Goal: Information Seeking & Learning: Learn about a topic

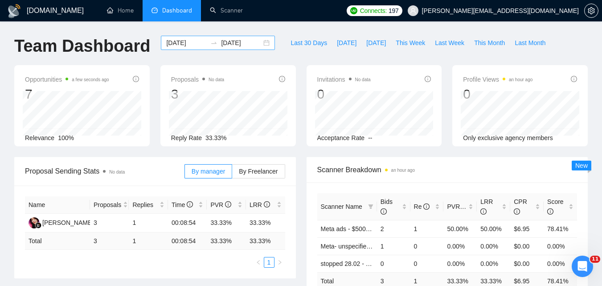
click at [185, 45] on input "[DATE]" at bounding box center [186, 43] width 41 height 10
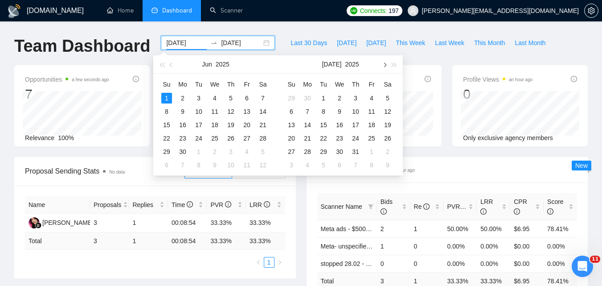
click at [385, 70] on button "button" at bounding box center [384, 64] width 10 height 18
type input "[DATE]"
click at [305, 125] on div "11" at bounding box center [307, 124] width 11 height 11
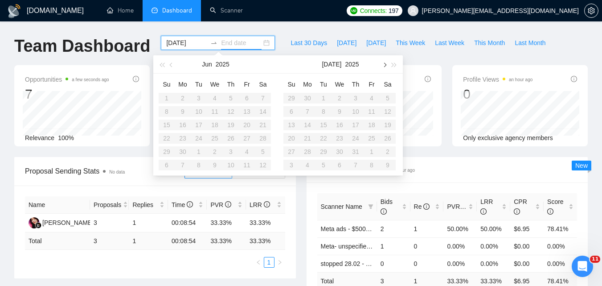
click at [382, 60] on button "button" at bounding box center [384, 64] width 10 height 18
type input "[DATE]"
click at [311, 139] on div "18" at bounding box center [307, 138] width 11 height 11
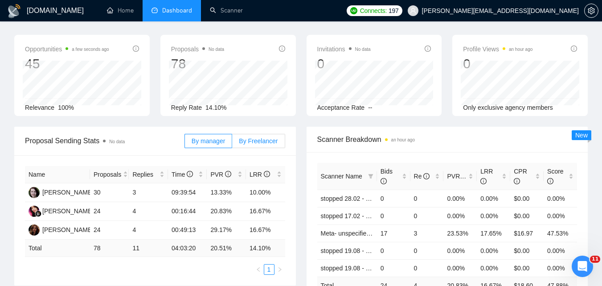
scroll to position [45, 0]
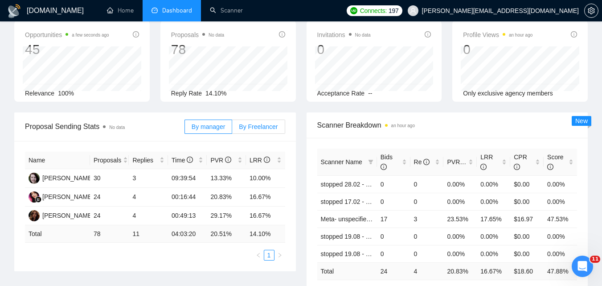
click at [258, 126] on span "By Freelancer" at bounding box center [258, 126] width 39 height 7
click at [232, 129] on input "By Freelancer" at bounding box center [232, 129] width 0 height 0
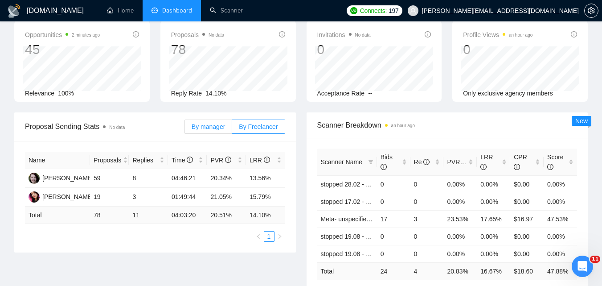
click at [207, 127] on span "By manager" at bounding box center [208, 126] width 33 height 7
click at [185, 129] on input "By manager" at bounding box center [185, 129] width 0 height 0
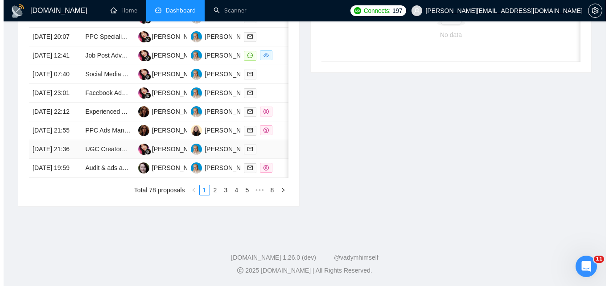
scroll to position [446, 0]
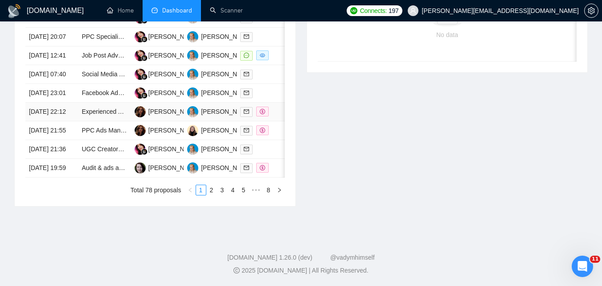
click at [279, 117] on div at bounding box center [262, 112] width 45 height 10
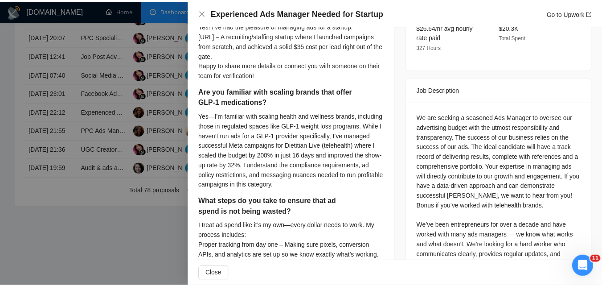
scroll to position [312, 0]
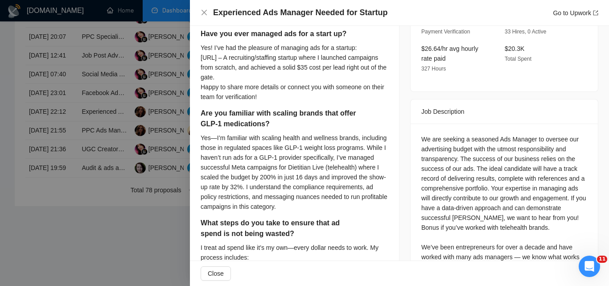
click at [131, 168] on div at bounding box center [304, 143] width 609 height 286
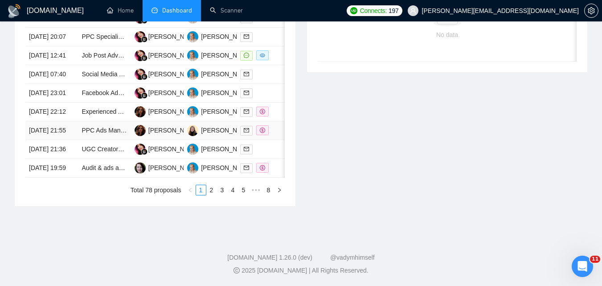
click at [275, 135] on div at bounding box center [262, 130] width 45 height 10
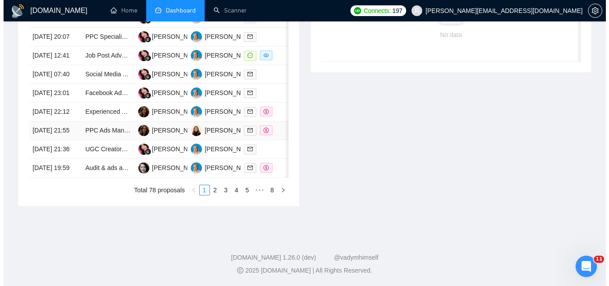
scroll to position [287, 0]
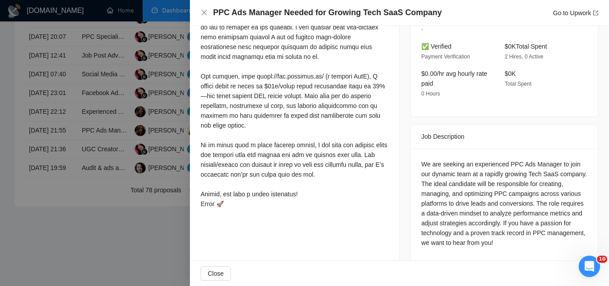
click at [152, 172] on div at bounding box center [304, 143] width 609 height 286
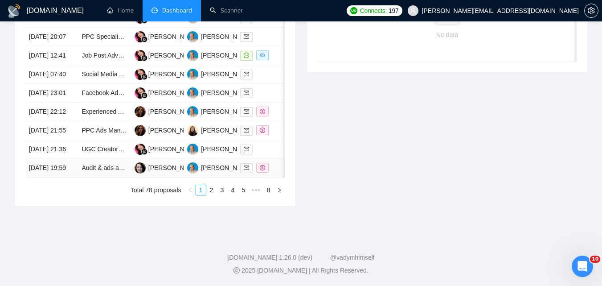
click at [271, 177] on td at bounding box center [263, 168] width 53 height 19
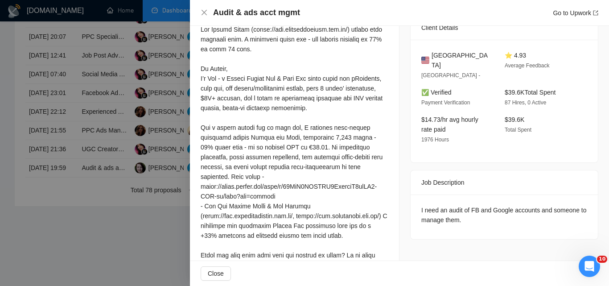
scroll to position [135, 0]
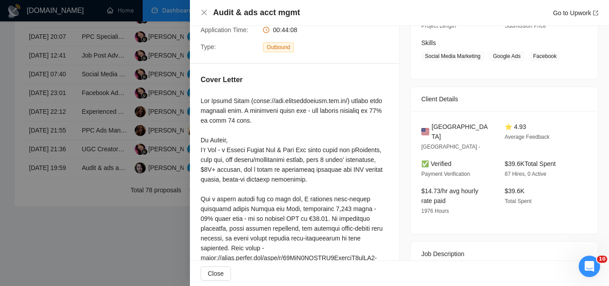
click at [124, 165] on div at bounding box center [304, 143] width 609 height 286
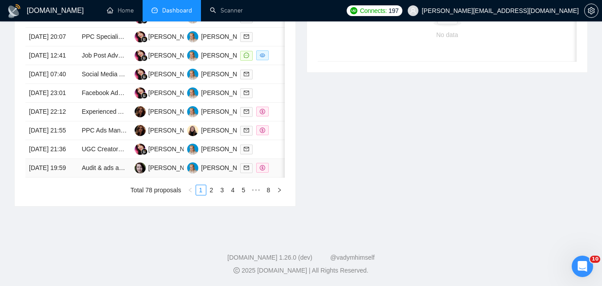
click at [279, 173] on div at bounding box center [262, 168] width 45 height 10
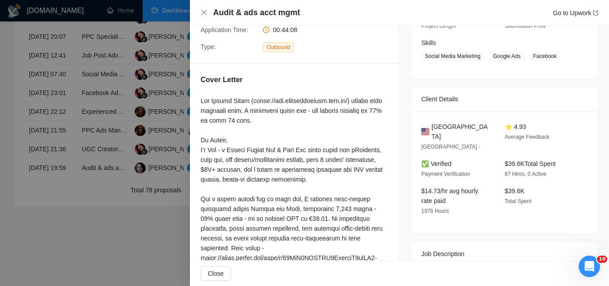
click at [177, 193] on div at bounding box center [304, 143] width 609 height 286
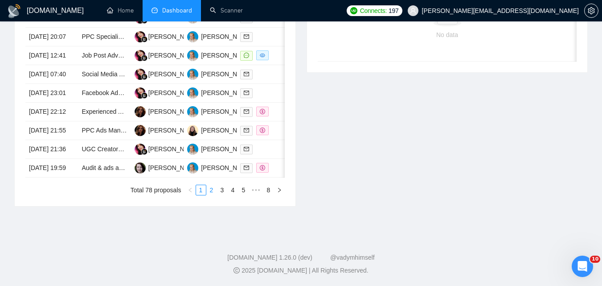
click at [214, 195] on link "2" at bounding box center [212, 190] width 10 height 10
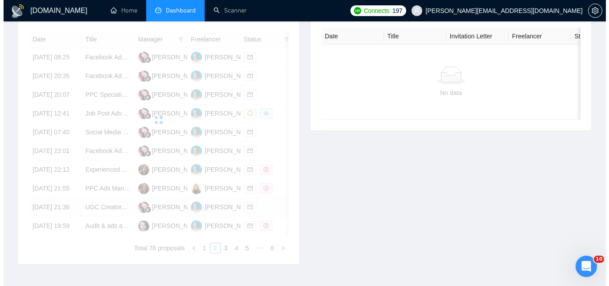
scroll to position [357, 0]
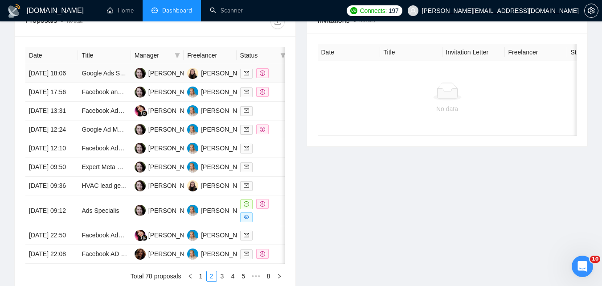
click at [280, 78] on div at bounding box center [262, 73] width 45 height 10
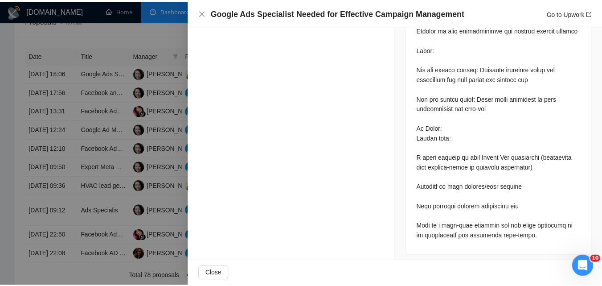
scroll to position [815, 0]
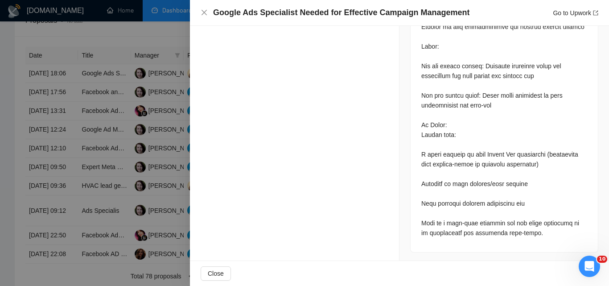
click at [156, 158] on div at bounding box center [304, 143] width 609 height 286
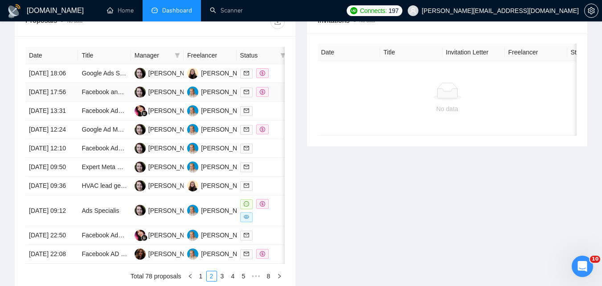
click at [277, 97] on div at bounding box center [262, 92] width 45 height 10
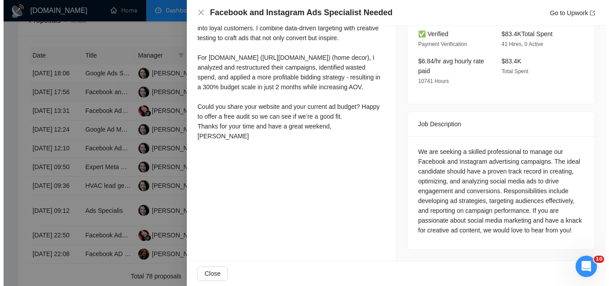
scroll to position [264, 0]
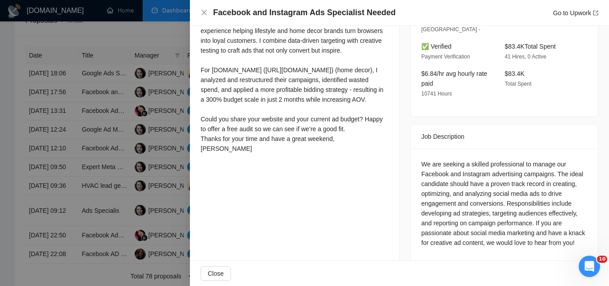
click at [128, 203] on div at bounding box center [304, 143] width 609 height 286
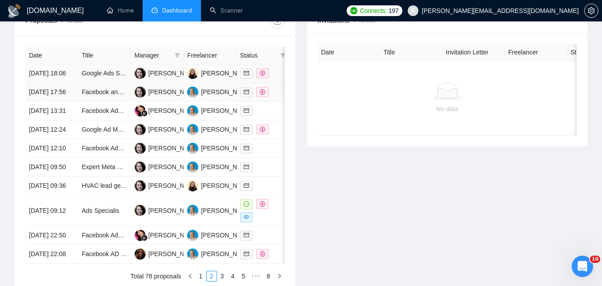
click at [280, 78] on div at bounding box center [262, 73] width 45 height 10
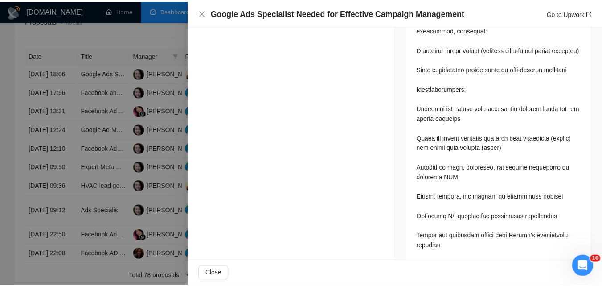
scroll to position [442, 0]
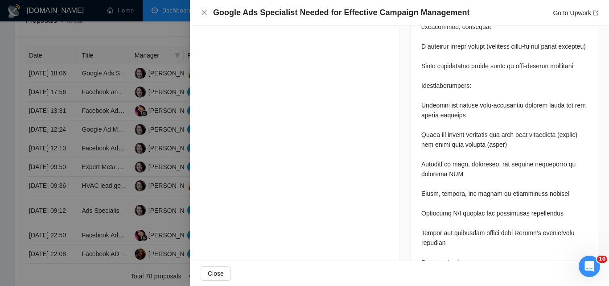
click at [121, 192] on div at bounding box center [304, 143] width 609 height 286
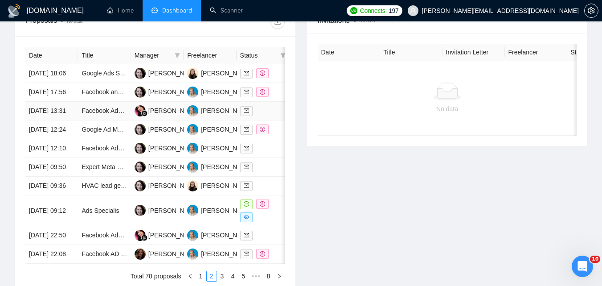
click at [268, 116] on div at bounding box center [262, 111] width 45 height 10
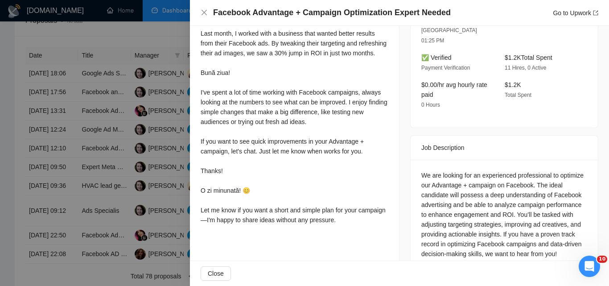
scroll to position [274, 0]
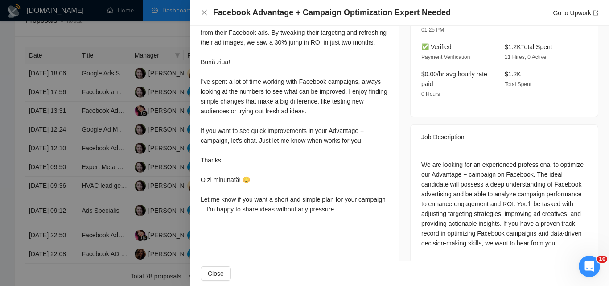
click at [123, 170] on div at bounding box center [304, 143] width 609 height 286
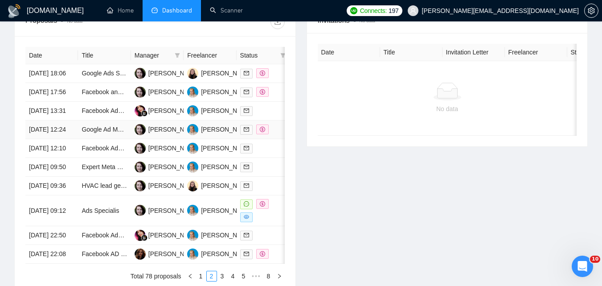
click at [275, 135] on div at bounding box center [262, 129] width 45 height 10
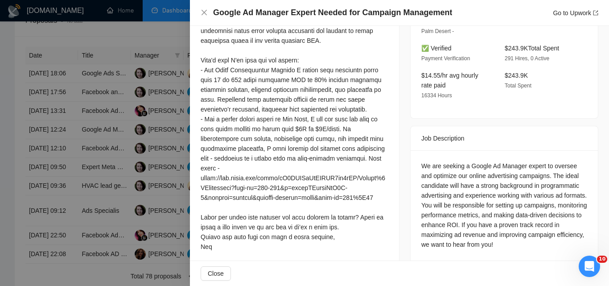
click at [138, 185] on div at bounding box center [304, 143] width 609 height 286
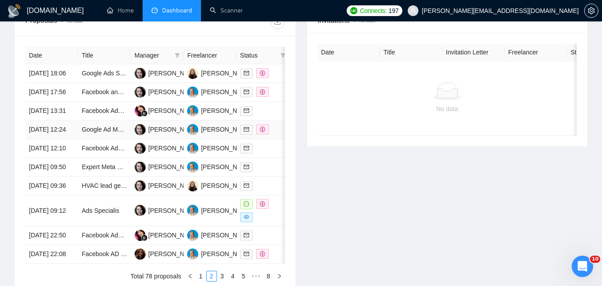
click at [281, 135] on div at bounding box center [262, 129] width 45 height 10
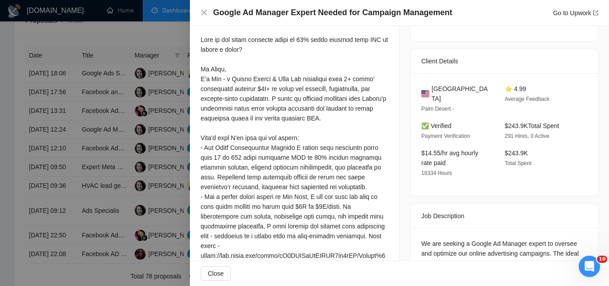
scroll to position [288, 0]
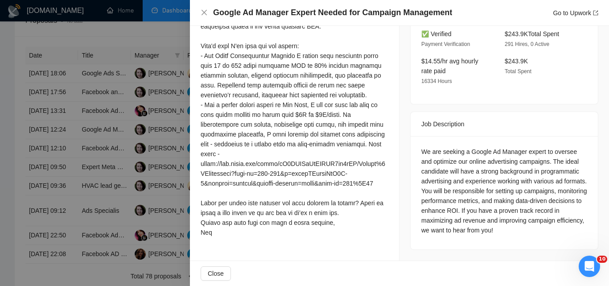
click at [147, 176] on div at bounding box center [304, 143] width 609 height 286
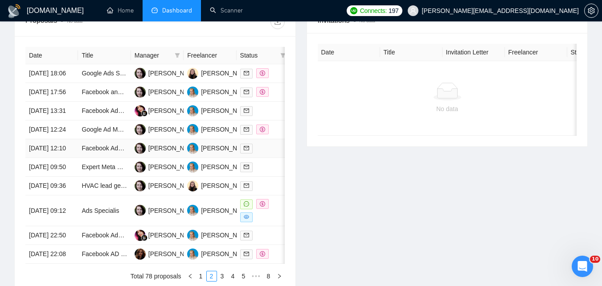
click at [267, 153] on div at bounding box center [262, 148] width 45 height 10
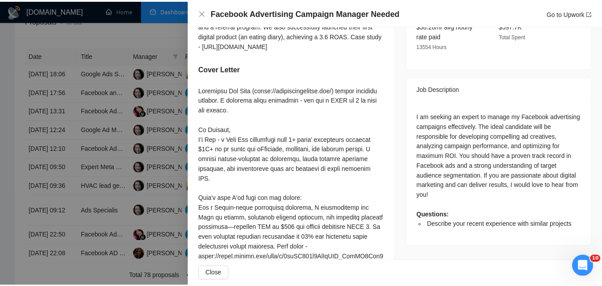
scroll to position [295, 0]
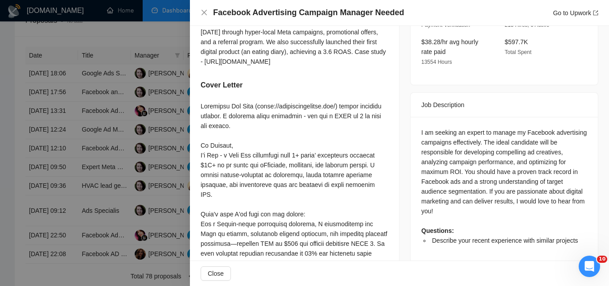
click at [78, 173] on div at bounding box center [304, 143] width 609 height 286
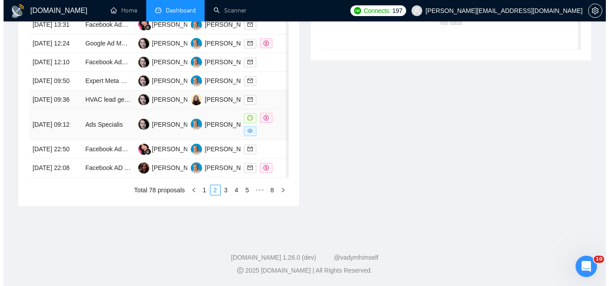
scroll to position [446, 0]
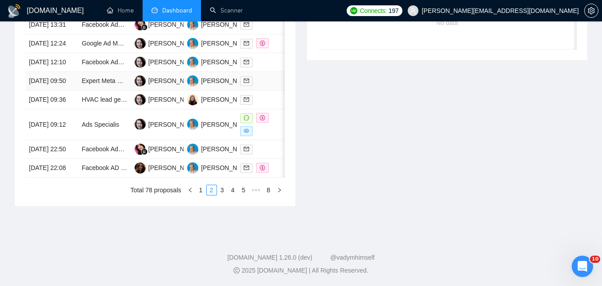
click at [263, 86] on div at bounding box center [262, 81] width 45 height 10
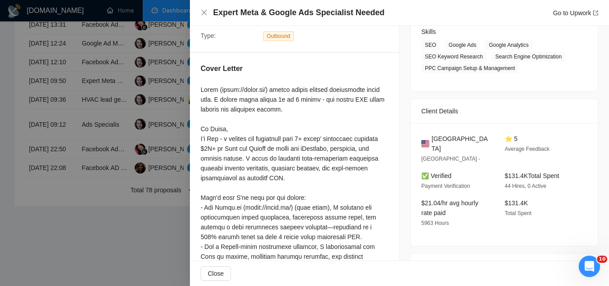
scroll to position [97, 0]
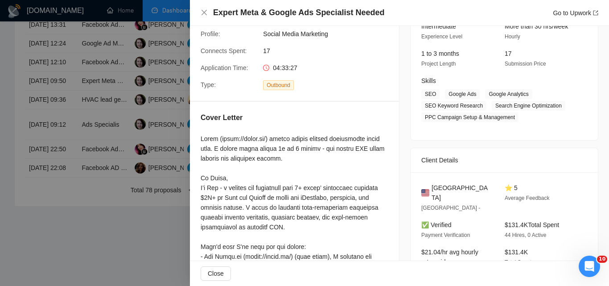
click at [148, 177] on div at bounding box center [304, 143] width 609 height 286
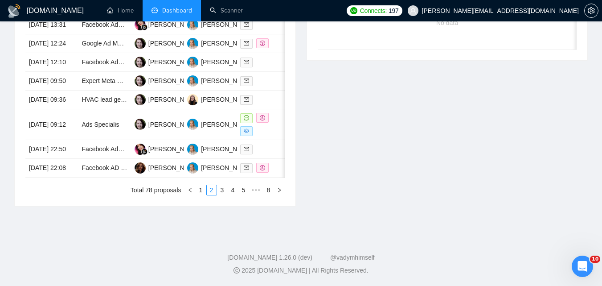
click at [285, 88] on div "Date Title Manager Freelancer Status [DATE] 18:06 Google Ads Specialist Needed …" at bounding box center [155, 78] width 281 height 256
click at [264, 72] on td at bounding box center [263, 62] width 53 height 19
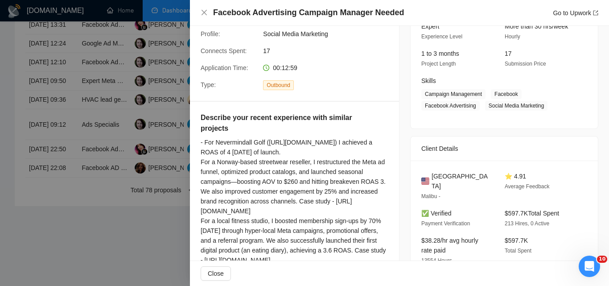
click at [163, 159] on div at bounding box center [304, 143] width 609 height 286
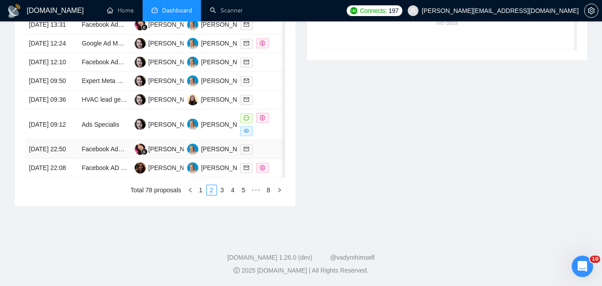
click at [264, 154] on div at bounding box center [262, 149] width 45 height 10
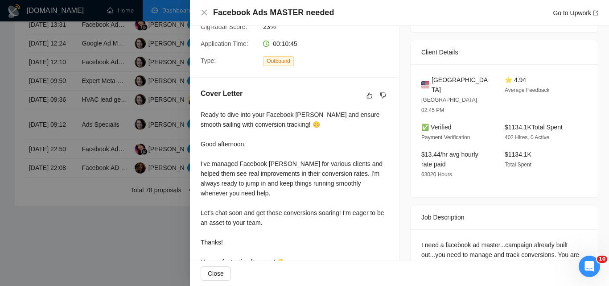
scroll to position [183, 0]
click at [54, 194] on div at bounding box center [304, 143] width 609 height 286
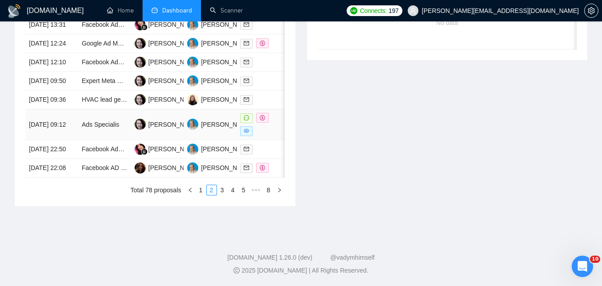
click at [279, 136] on div at bounding box center [262, 124] width 45 height 23
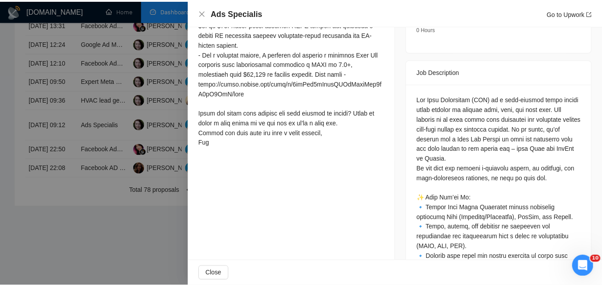
scroll to position [338, 0]
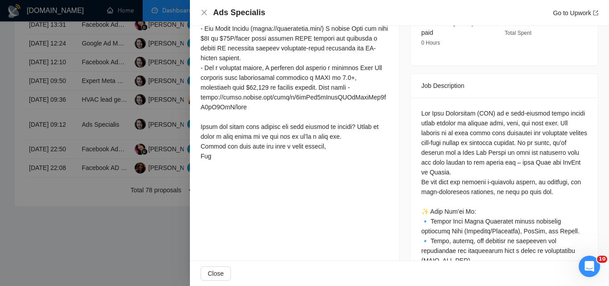
click at [92, 197] on div at bounding box center [304, 143] width 609 height 286
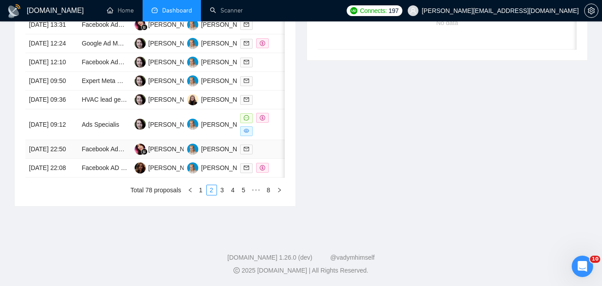
click at [274, 154] on div at bounding box center [262, 149] width 45 height 10
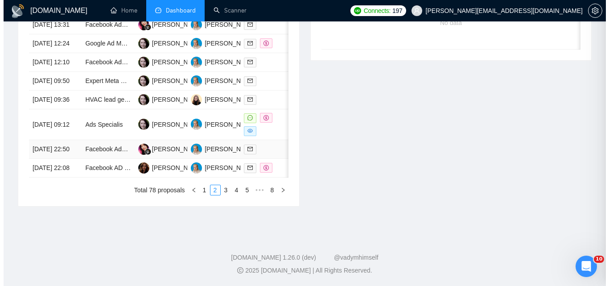
scroll to position [233, 0]
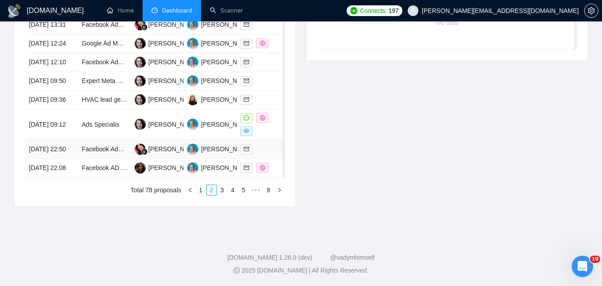
click at [268, 159] on td at bounding box center [263, 149] width 53 height 19
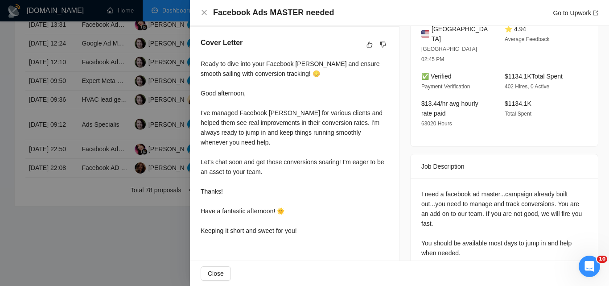
click at [141, 207] on div at bounding box center [304, 143] width 609 height 286
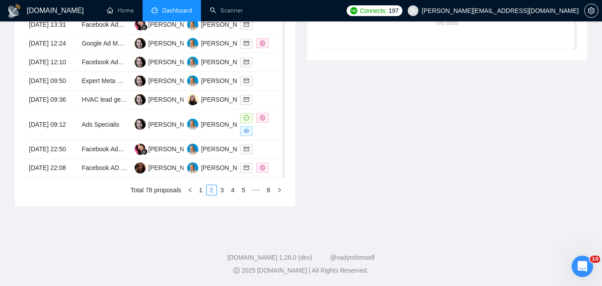
click at [290, 206] on div "Date Title Manager Freelancer Status [DATE] 18:06 Google Ads Specialist Needed …" at bounding box center [155, 78] width 281 height 256
click at [273, 154] on div at bounding box center [262, 149] width 45 height 10
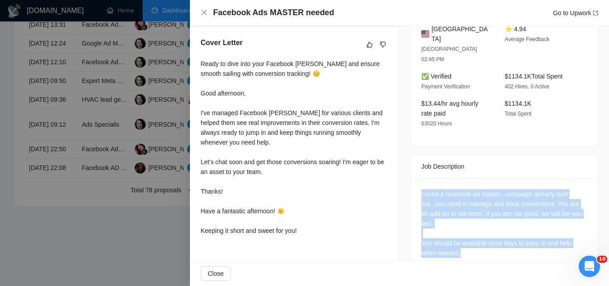
drag, startPoint x: 414, startPoint y: 171, endPoint x: 454, endPoint y: 231, distance: 72.2
click at [481, 238] on div "I need a facebook ad master...campaign already built out...you need to manage a…" at bounding box center [503, 225] width 187 height 94
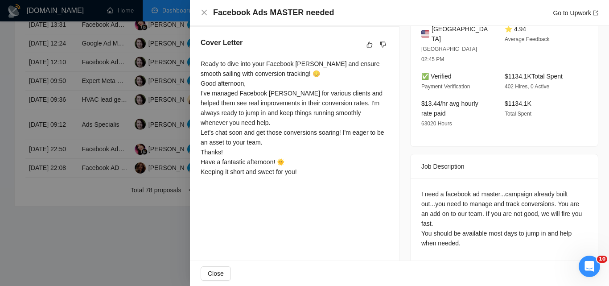
click at [106, 230] on div at bounding box center [304, 143] width 609 height 286
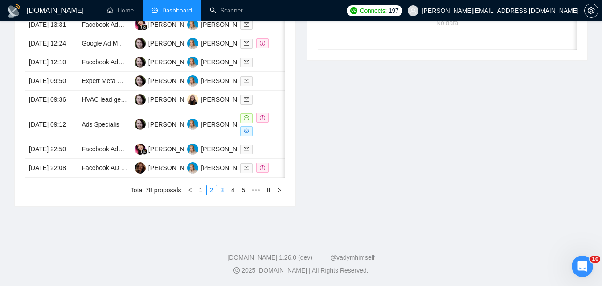
click at [221, 195] on link "3" at bounding box center [222, 190] width 10 height 10
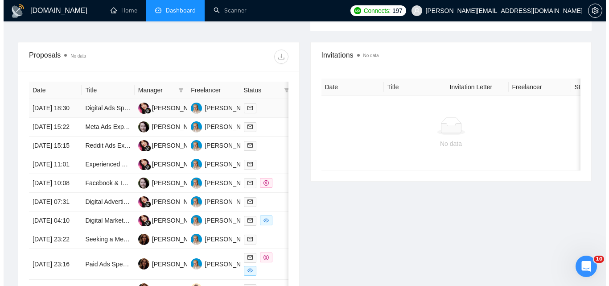
scroll to position [312, 0]
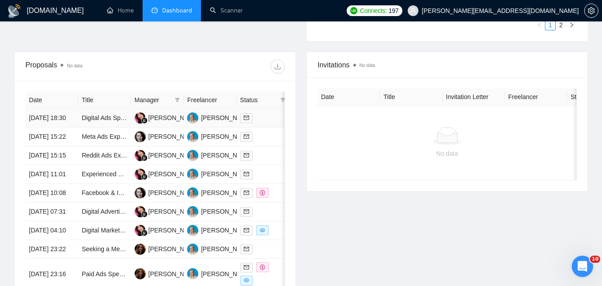
click at [271, 123] on div at bounding box center [262, 118] width 45 height 10
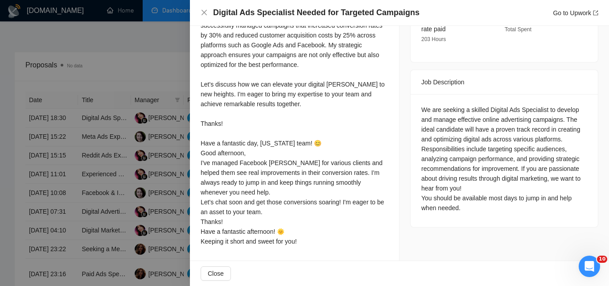
scroll to position [322, 0]
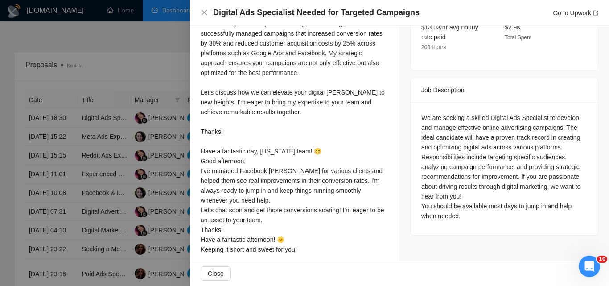
click at [16, 194] on div at bounding box center [304, 143] width 609 height 286
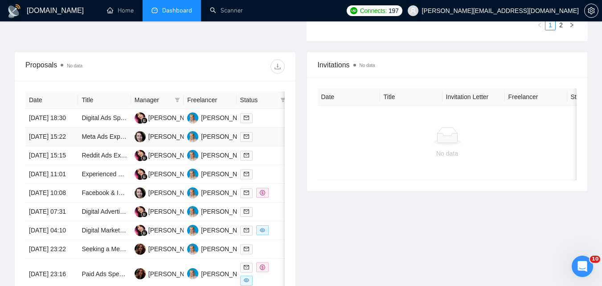
click at [271, 142] on div at bounding box center [262, 136] width 45 height 10
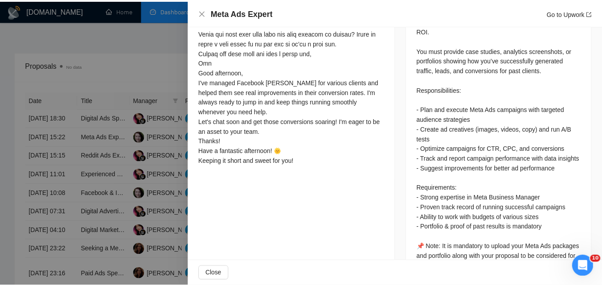
scroll to position [500, 0]
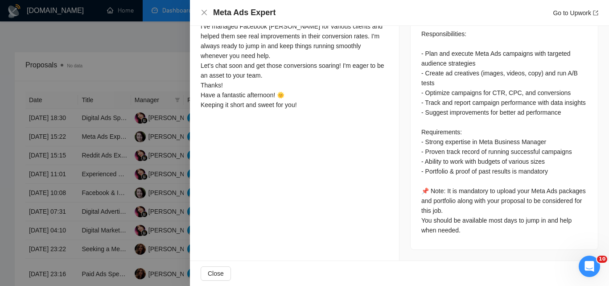
click at [120, 171] on div at bounding box center [304, 143] width 609 height 286
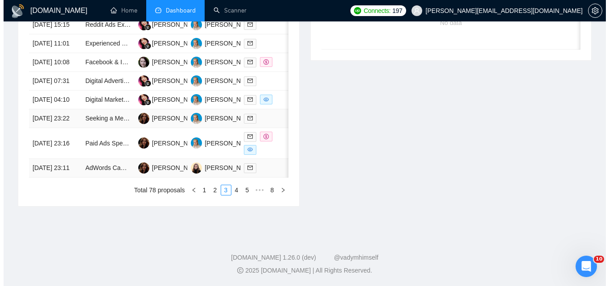
scroll to position [490, 0]
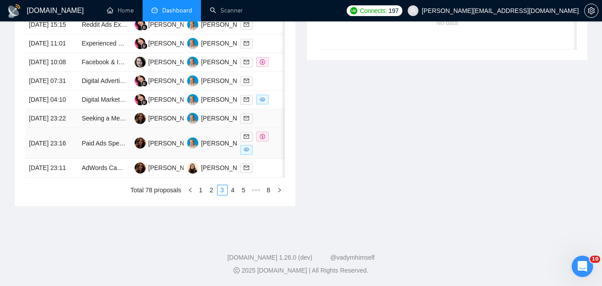
click at [272, 128] on td at bounding box center [263, 118] width 53 height 19
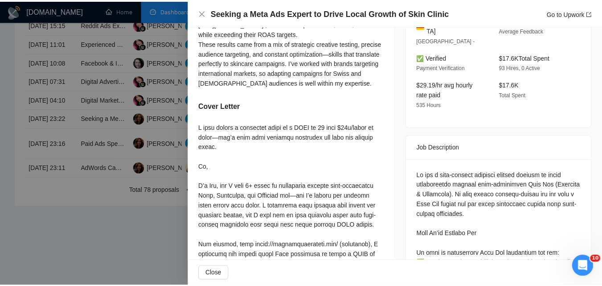
scroll to position [220, 0]
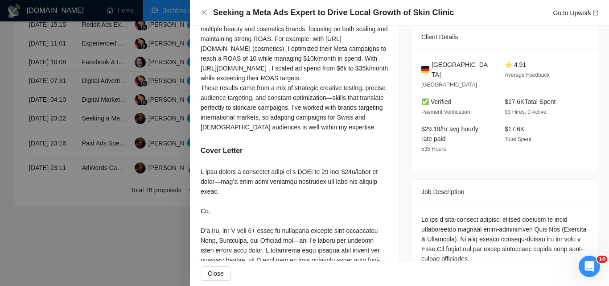
click at [119, 173] on div at bounding box center [304, 143] width 609 height 286
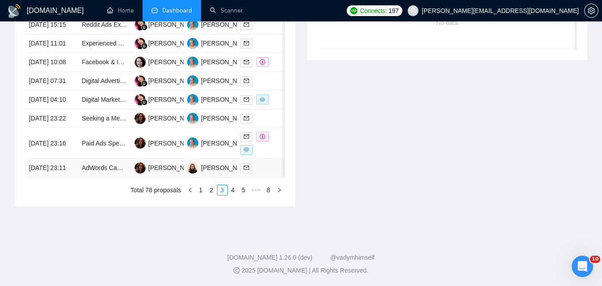
scroll to position [401, 0]
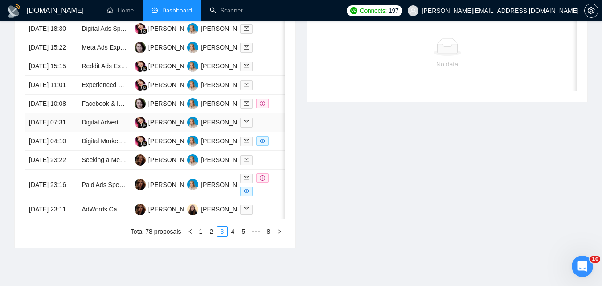
click at [271, 127] on div at bounding box center [262, 122] width 45 height 10
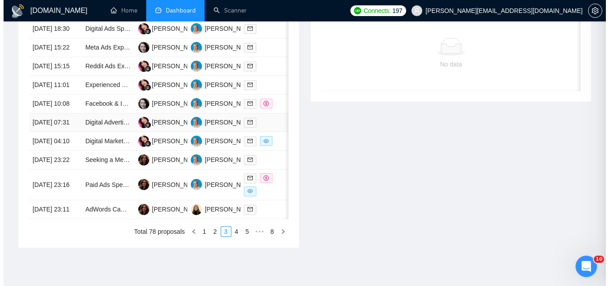
scroll to position [209, 0]
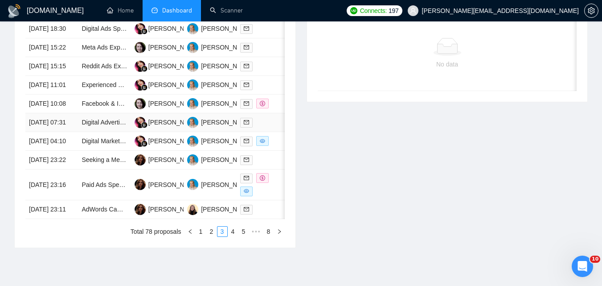
click at [271, 127] on div at bounding box center [262, 122] width 45 height 10
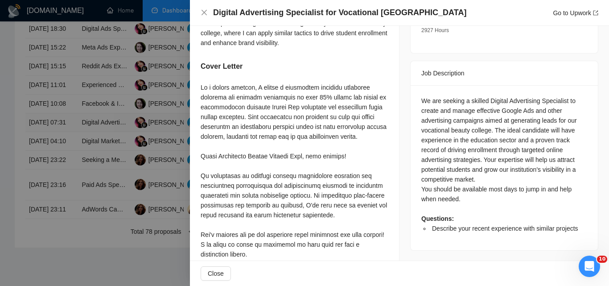
scroll to position [299, 0]
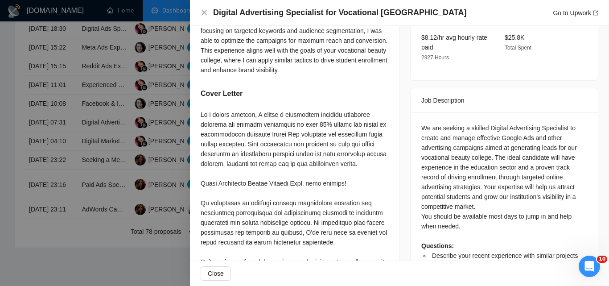
click at [170, 182] on div at bounding box center [304, 143] width 609 height 286
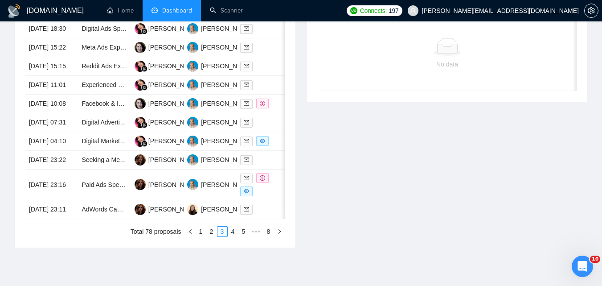
click at [287, 201] on div "Date Title Manager Freelancer Status [DATE] 18:30 Digital Ads Specialist Needed…" at bounding box center [155, 120] width 281 height 256
click at [280, 151] on td at bounding box center [263, 141] width 53 height 19
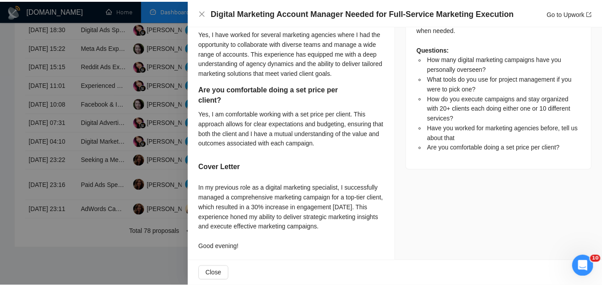
scroll to position [566, 0]
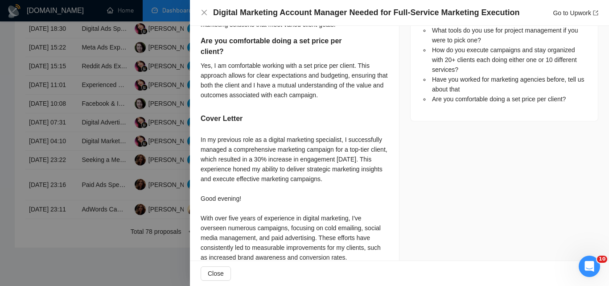
click at [94, 174] on div at bounding box center [304, 143] width 609 height 286
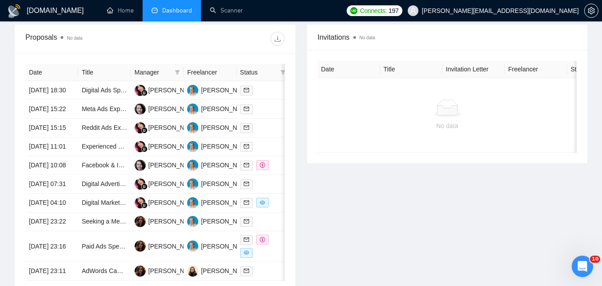
scroll to position [223, 0]
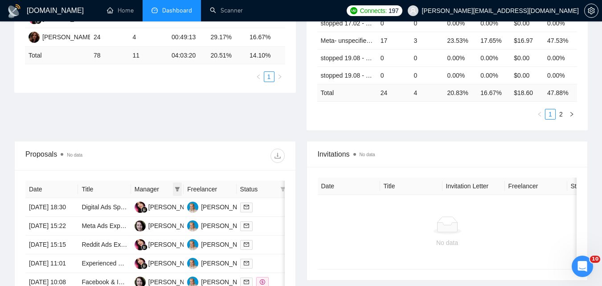
click at [178, 189] on icon "filter" at bounding box center [177, 189] width 5 height 4
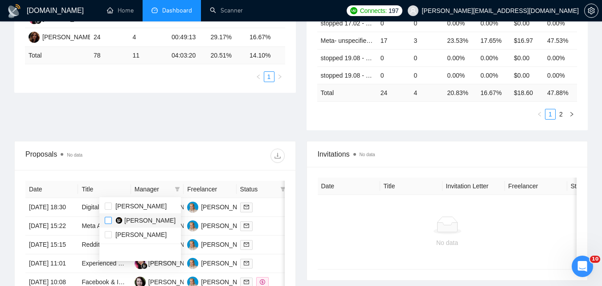
drag, startPoint x: 109, startPoint y: 222, endPoint x: 160, endPoint y: 178, distance: 66.9
click at [109, 221] on input "checkbox" at bounding box center [108, 220] width 7 height 7
checkbox input "true"
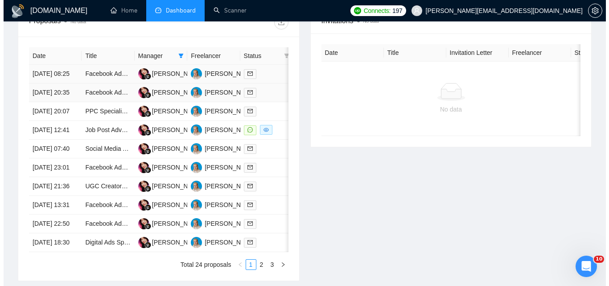
scroll to position [357, 0]
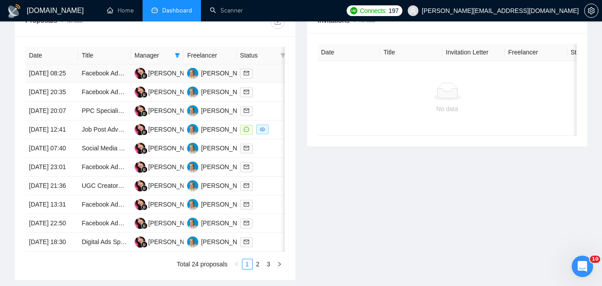
click at [272, 78] on div at bounding box center [262, 73] width 45 height 10
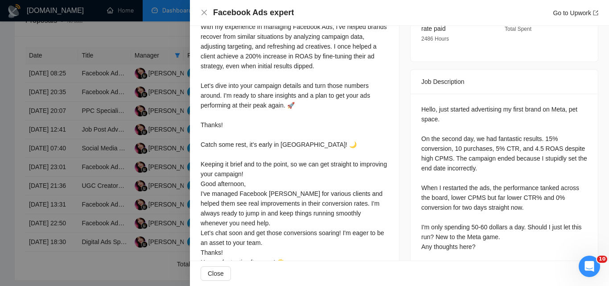
scroll to position [363, 0]
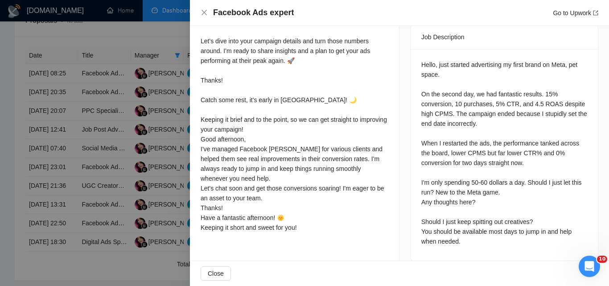
click at [149, 174] on div at bounding box center [304, 143] width 609 height 286
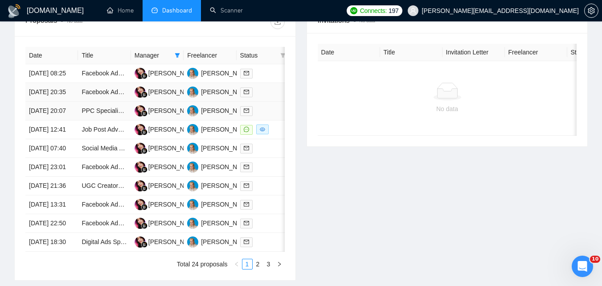
click at [268, 102] on td at bounding box center [263, 92] width 53 height 19
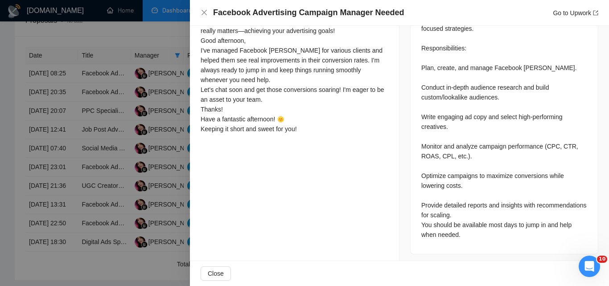
scroll to position [473, 0]
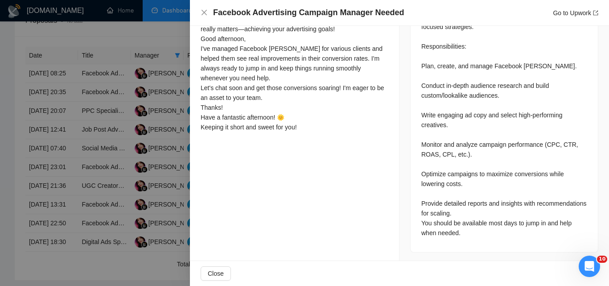
click at [126, 153] on div at bounding box center [304, 143] width 609 height 286
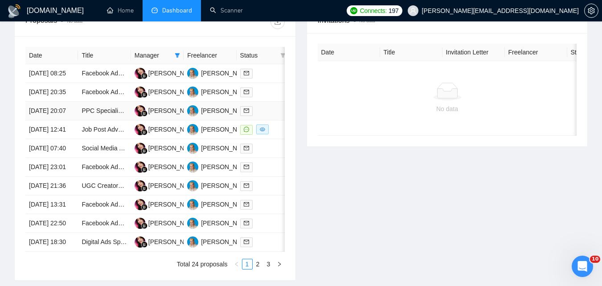
click at [265, 116] on div at bounding box center [262, 111] width 45 height 10
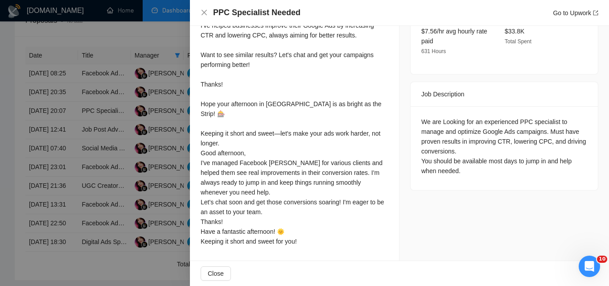
scroll to position [344, 0]
click at [148, 163] on div at bounding box center [304, 143] width 609 height 286
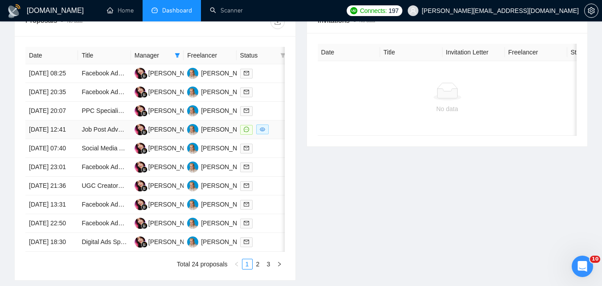
click at [273, 139] on td at bounding box center [263, 129] width 53 height 19
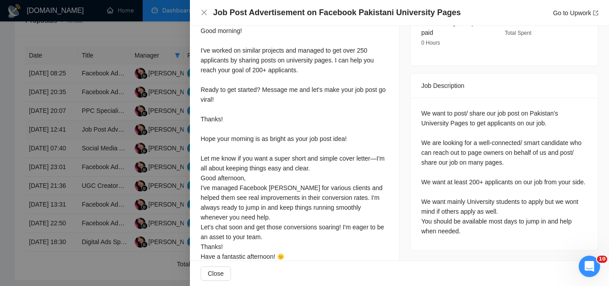
scroll to position [299, 0]
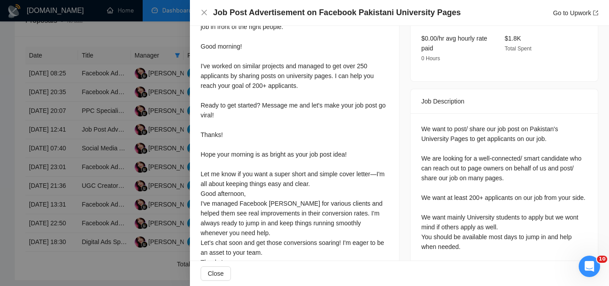
click at [145, 110] on div at bounding box center [304, 143] width 609 height 286
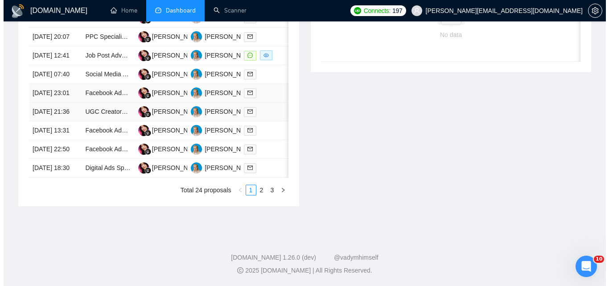
scroll to position [446, 0]
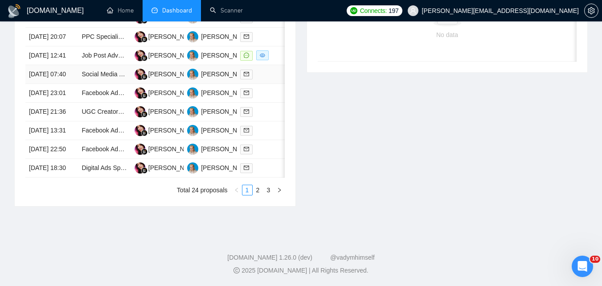
click at [269, 79] on div at bounding box center [262, 74] width 45 height 10
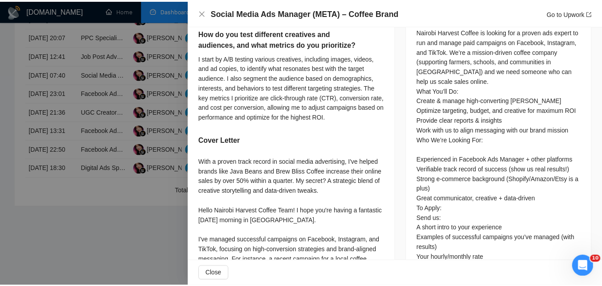
scroll to position [433, 0]
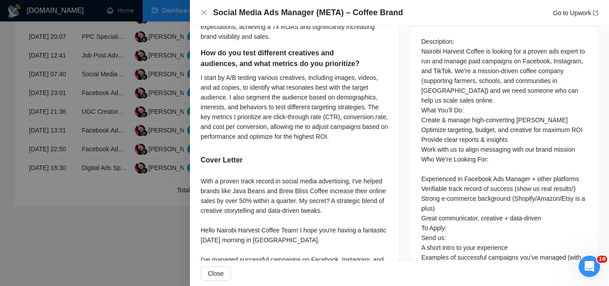
click at [90, 192] on div at bounding box center [304, 143] width 609 height 286
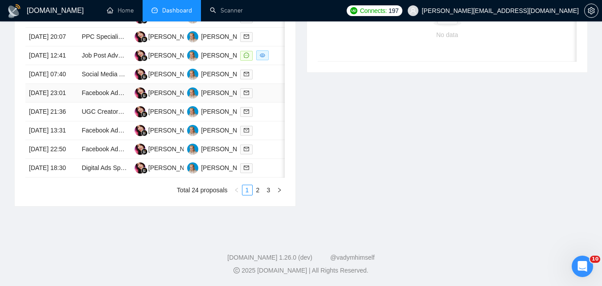
click at [271, 98] on div at bounding box center [262, 93] width 45 height 10
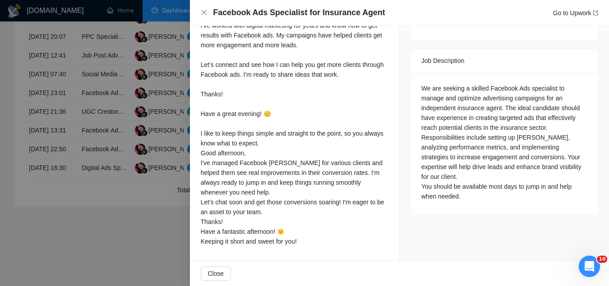
scroll to position [309, 0]
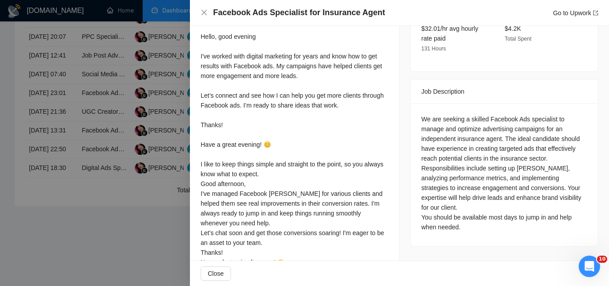
click at [92, 167] on div at bounding box center [304, 143] width 609 height 286
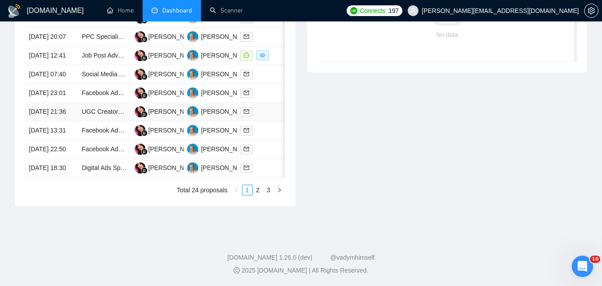
click at [263, 121] on td at bounding box center [263, 111] width 53 height 19
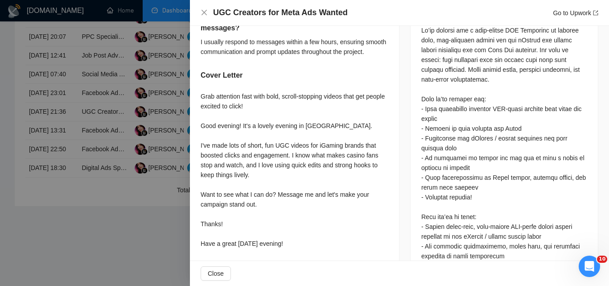
scroll to position [398, 0]
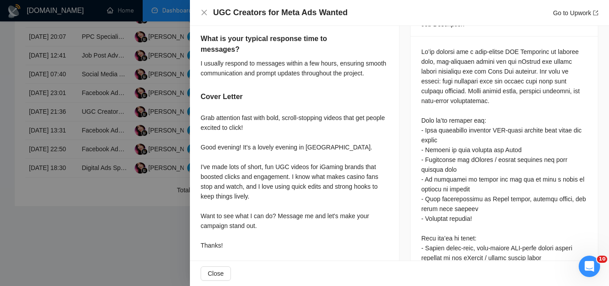
click at [131, 197] on div at bounding box center [304, 143] width 609 height 286
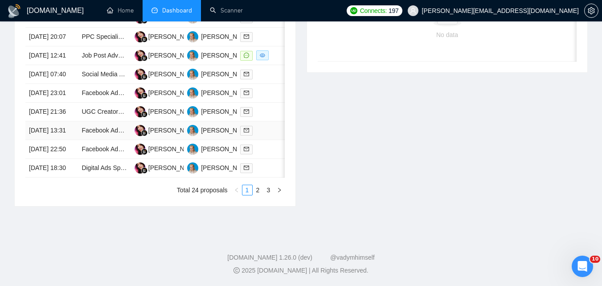
click at [260, 135] on div at bounding box center [262, 130] width 45 height 10
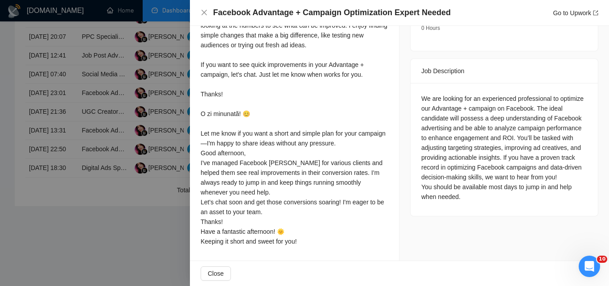
scroll to position [353, 0]
click at [103, 205] on div at bounding box center [304, 143] width 609 height 286
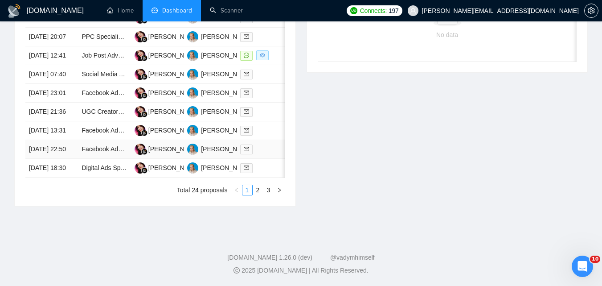
click at [258, 154] on div at bounding box center [262, 149] width 45 height 10
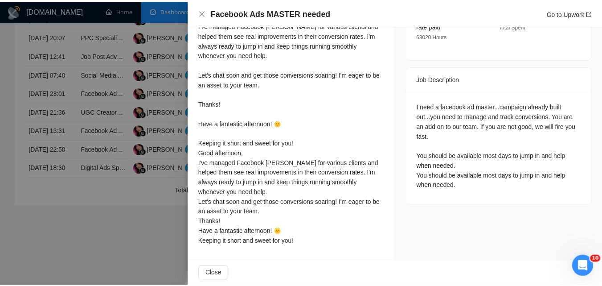
scroll to position [309, 0]
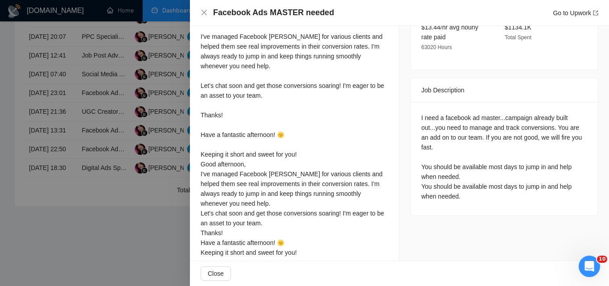
click at [92, 192] on div at bounding box center [304, 143] width 609 height 286
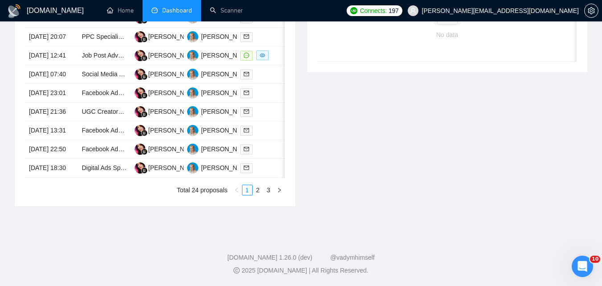
click at [290, 206] on div "Date Title Manager Freelancer Status [DATE] 08:25 Facebook Ads expert [PERSON_N…" at bounding box center [155, 84] width 281 height 244
click at [266, 173] on div at bounding box center [262, 168] width 45 height 10
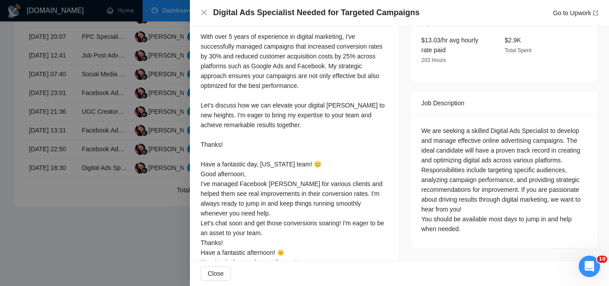
click at [149, 211] on div at bounding box center [304, 143] width 609 height 286
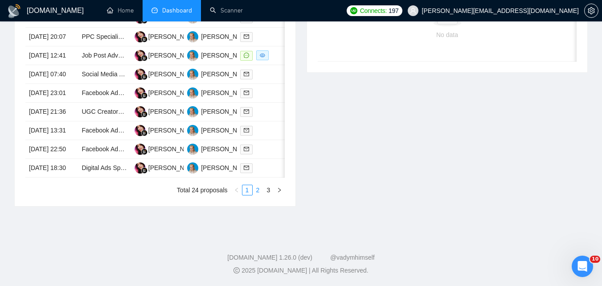
click at [257, 195] on link "2" at bounding box center [258, 190] width 10 height 10
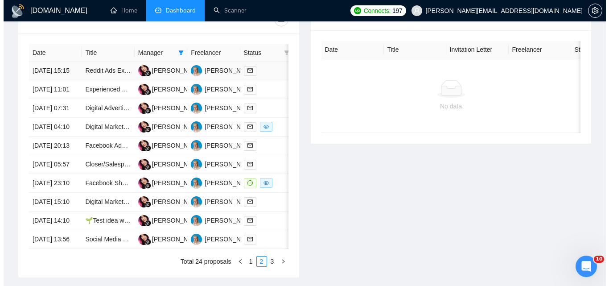
scroll to position [344, 0]
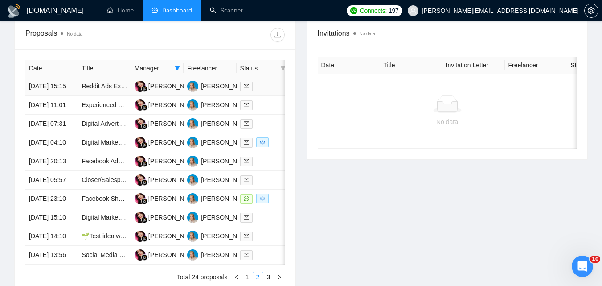
click at [271, 91] on div at bounding box center [262, 86] width 45 height 10
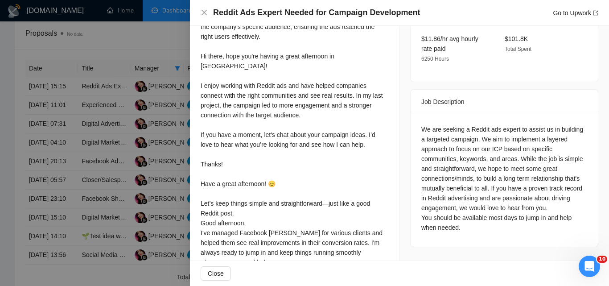
click at [128, 180] on div at bounding box center [304, 143] width 609 height 286
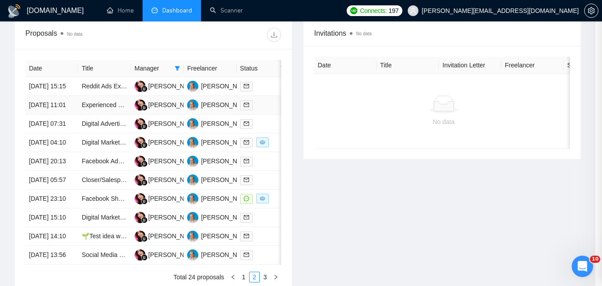
click at [270, 110] on div at bounding box center [262, 105] width 45 height 10
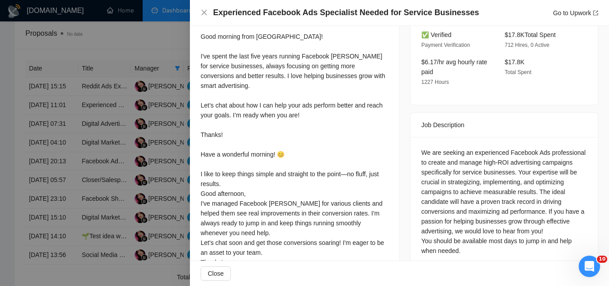
click at [83, 181] on div at bounding box center [304, 143] width 609 height 286
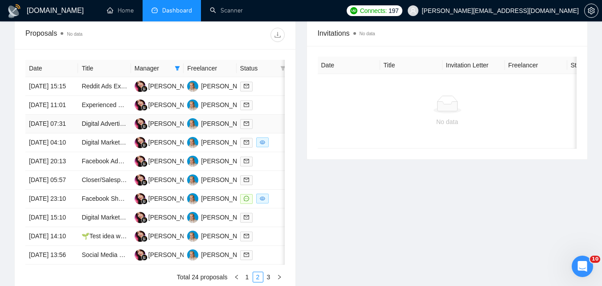
click at [265, 129] on div at bounding box center [262, 124] width 45 height 10
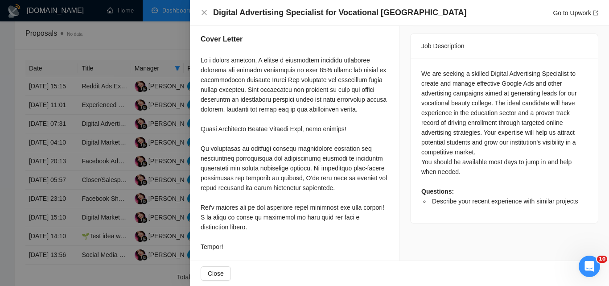
scroll to position [353, 0]
click at [138, 170] on div at bounding box center [304, 143] width 609 height 286
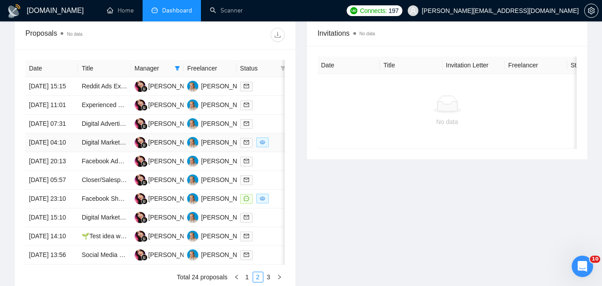
click at [269, 148] on div at bounding box center [262, 142] width 45 height 10
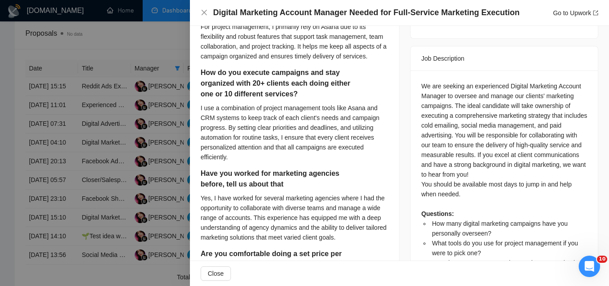
click at [123, 187] on div at bounding box center [304, 143] width 609 height 286
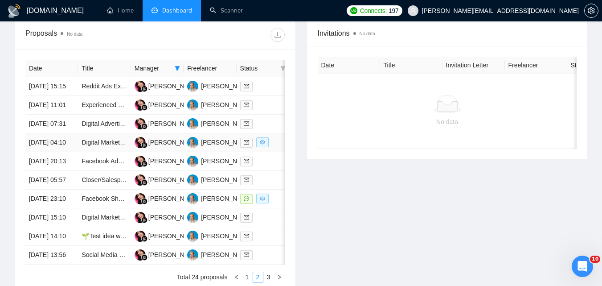
click at [278, 152] on td at bounding box center [263, 142] width 53 height 19
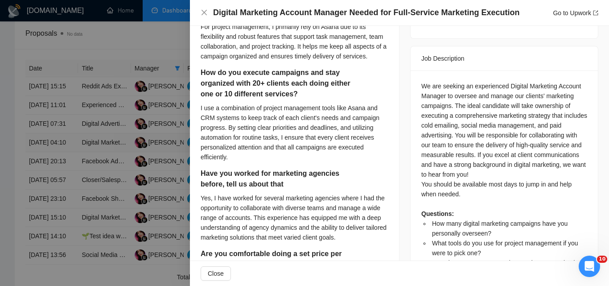
scroll to position [398, 0]
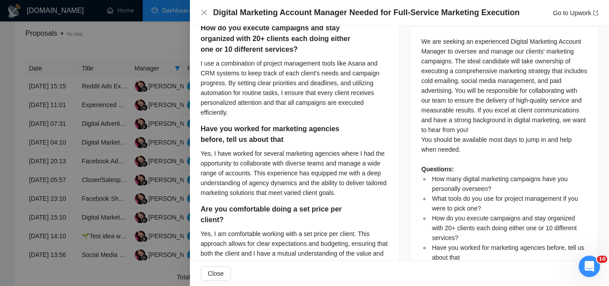
click at [111, 192] on div at bounding box center [304, 143] width 609 height 286
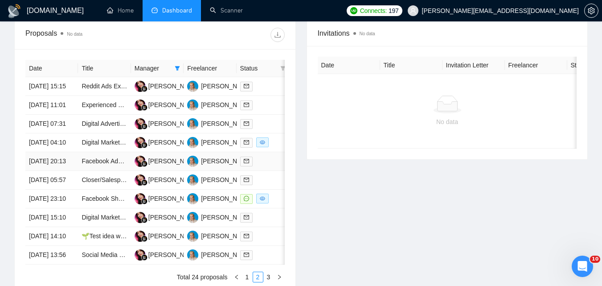
click at [263, 166] on div at bounding box center [262, 161] width 45 height 10
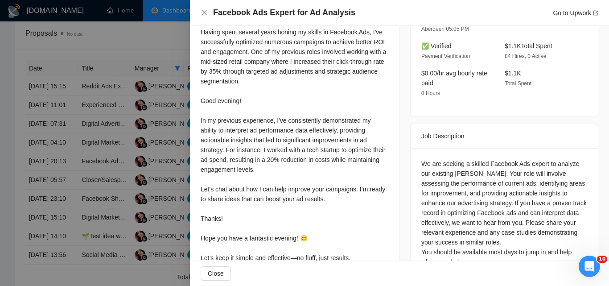
scroll to position [309, 0]
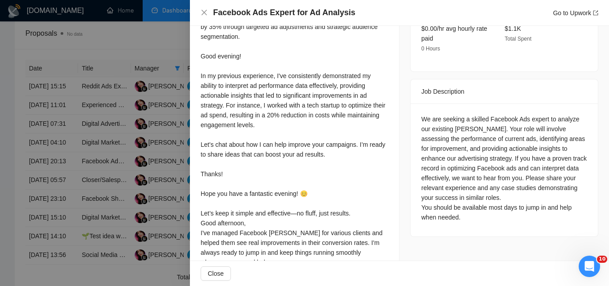
click at [128, 183] on div at bounding box center [304, 143] width 609 height 286
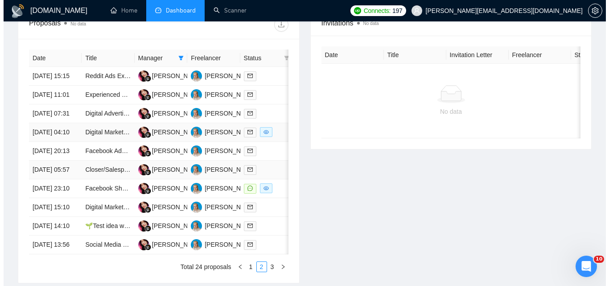
scroll to position [388, 0]
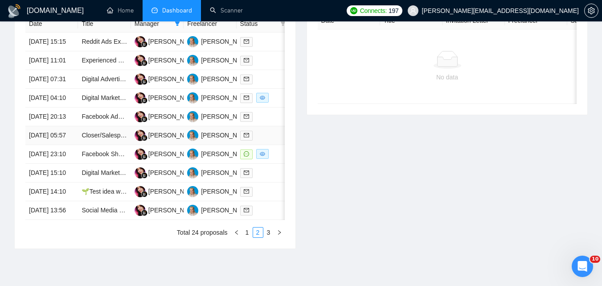
click at [277, 140] on div at bounding box center [262, 135] width 45 height 10
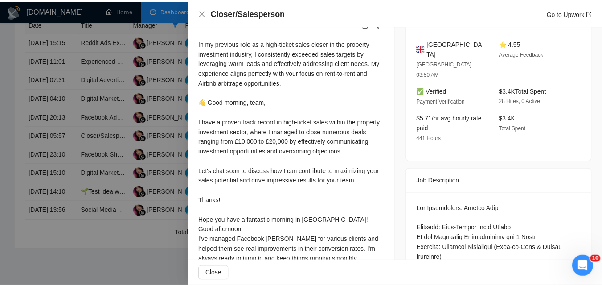
scroll to position [357, 0]
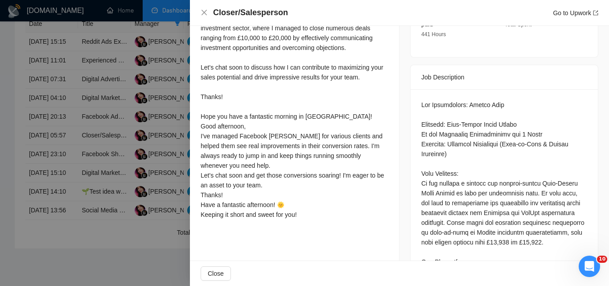
click at [173, 175] on div at bounding box center [304, 143] width 609 height 286
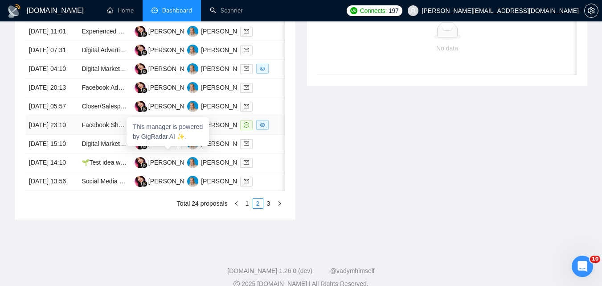
scroll to position [433, 0]
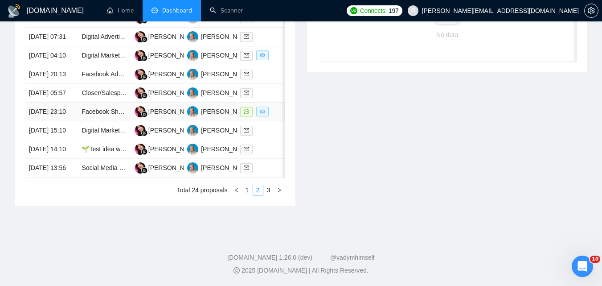
click at [282, 117] on div at bounding box center [262, 112] width 45 height 10
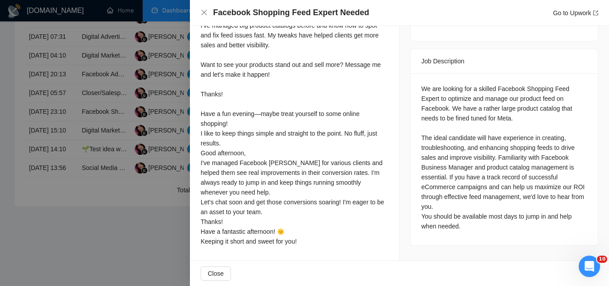
click at [85, 176] on div at bounding box center [304, 143] width 609 height 286
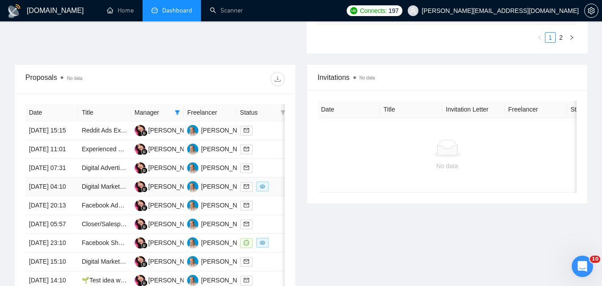
scroll to position [254, 0]
